Goal: Task Accomplishment & Management: Complete application form

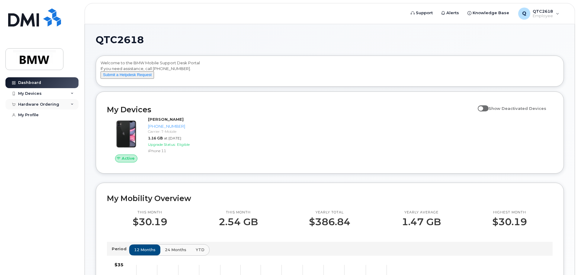
click at [73, 105] on icon at bounding box center [72, 104] width 3 height 3
click at [31, 115] on div "New Order" at bounding box center [32, 115] width 23 height 5
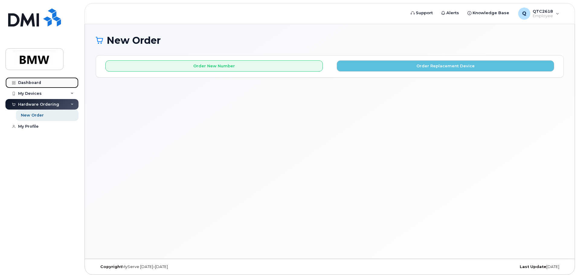
click at [27, 82] on div "Dashboard" at bounding box center [29, 82] width 23 height 5
